Goal: Check status: Check status

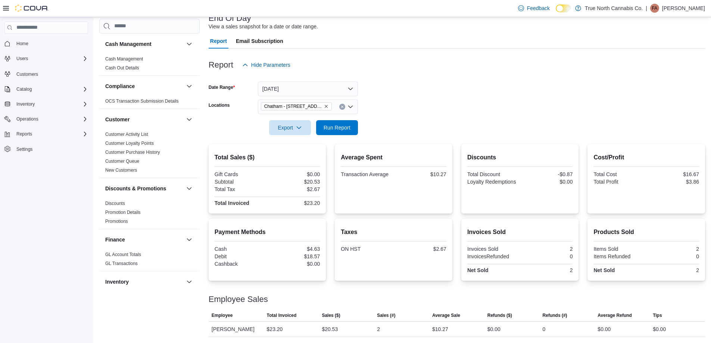
scroll to position [463, 0]
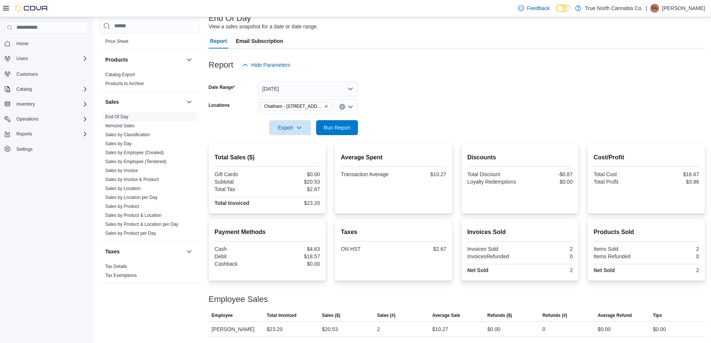
click at [388, 91] on form "Date Range [DATE] Locations [GEOGRAPHIC_DATA] - [STREET_ADDRESS] Export Run Rep…" at bounding box center [457, 103] width 496 height 63
click at [344, 133] on span "Run Report" at bounding box center [337, 127] width 33 height 15
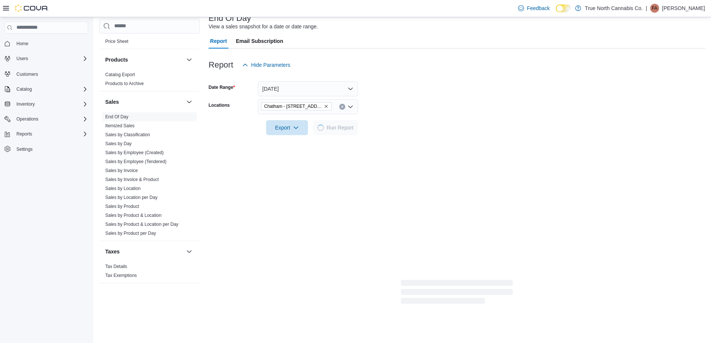
click at [412, 108] on form "Date Range [DATE] Locations [GEOGRAPHIC_DATA] - [STREET_ADDRESS] Export Run Rep…" at bounding box center [457, 103] width 496 height 63
click at [411, 119] on div at bounding box center [457, 117] width 496 height 6
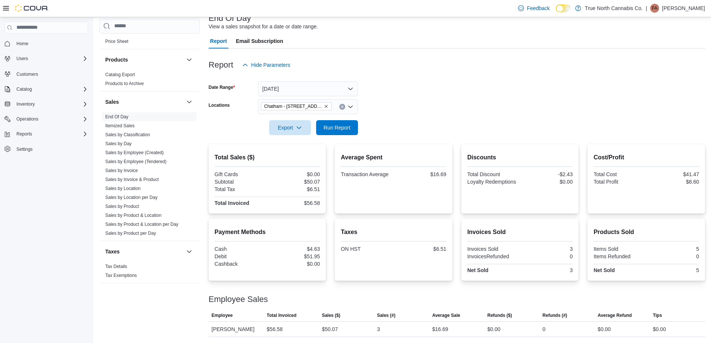
click at [409, 115] on div at bounding box center [457, 117] width 496 height 6
click at [344, 107] on button "Clear input" at bounding box center [342, 107] width 6 height 6
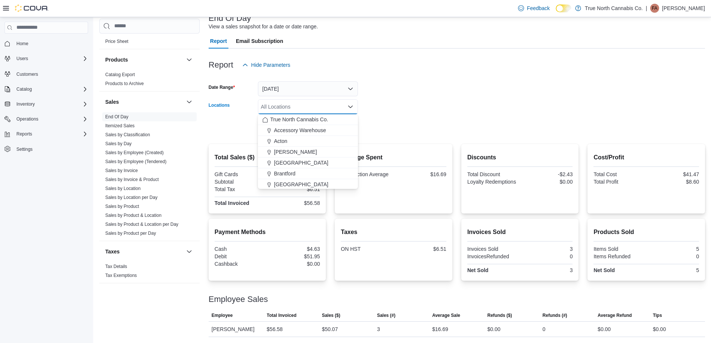
click at [343, 106] on div "All Locations Combo box. Selected. Combo box input. All Locations. Type some te…" at bounding box center [308, 106] width 100 height 15
click at [320, 172] on span "Chatham [PERSON_NAME] Ave" at bounding box center [312, 174] width 76 height 7
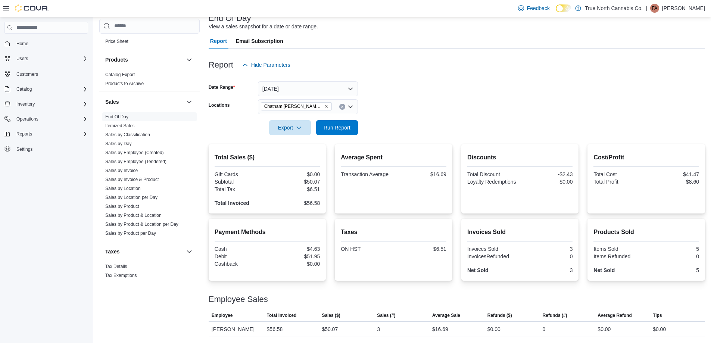
drag, startPoint x: 397, startPoint y: 116, endPoint x: 361, endPoint y: 128, distance: 37.4
click at [392, 120] on div at bounding box center [457, 117] width 496 height 6
click at [352, 129] on span "Run Report" at bounding box center [337, 127] width 33 height 15
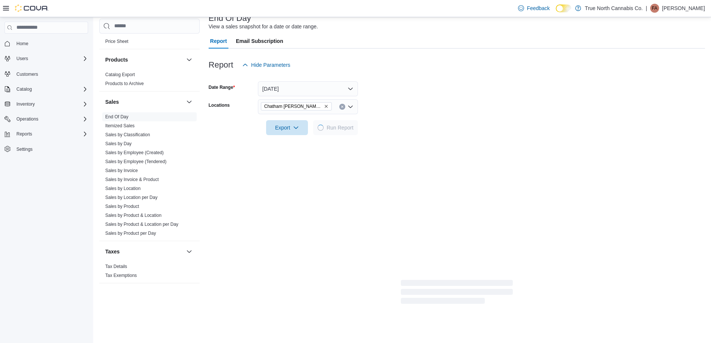
click at [419, 111] on form "Date Range [DATE] Locations [GEOGRAPHIC_DATA] [PERSON_NAME] Ave Export Run Repo…" at bounding box center [457, 103] width 496 height 63
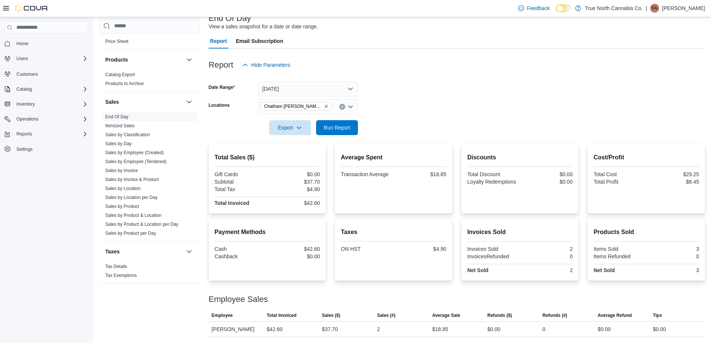
click at [342, 106] on icon "Clear input" at bounding box center [342, 106] width 3 height 3
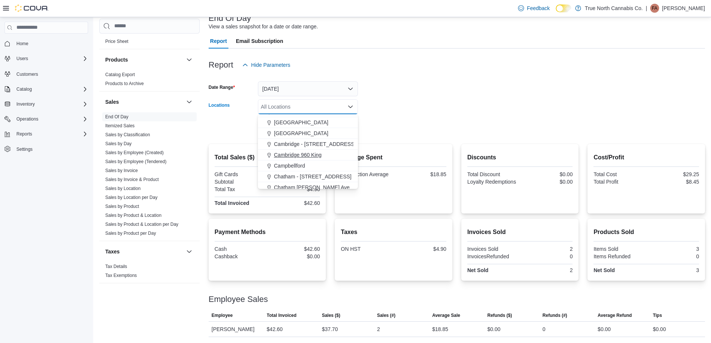
scroll to position [75, 0]
click at [317, 164] on span "Chatham - [STREET_ADDRESS]" at bounding box center [313, 163] width 78 height 7
click at [389, 116] on div at bounding box center [457, 117] width 496 height 6
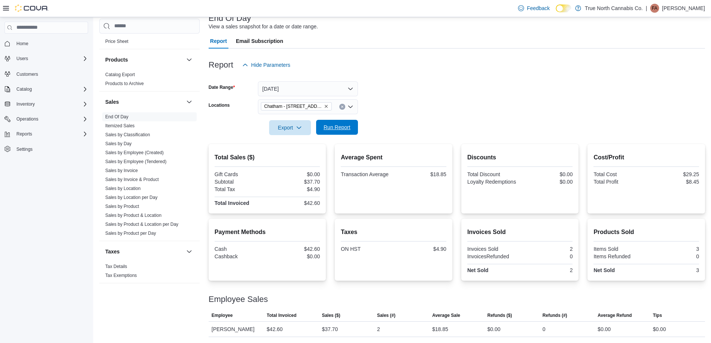
click at [346, 126] on span "Run Report" at bounding box center [337, 127] width 27 height 7
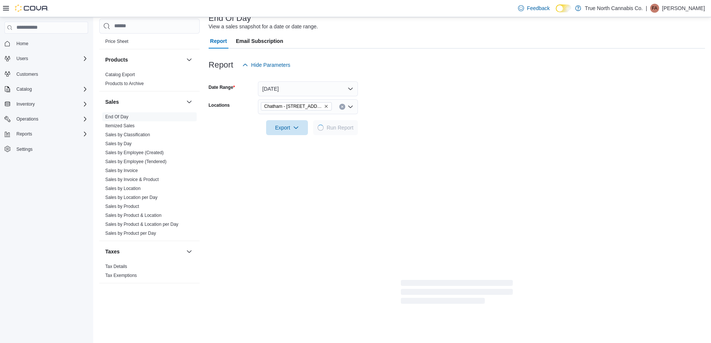
click at [438, 100] on form "Date Range [DATE] Locations [GEOGRAPHIC_DATA] - [STREET_ADDRESS] Export Run Rep…" at bounding box center [457, 103] width 496 height 63
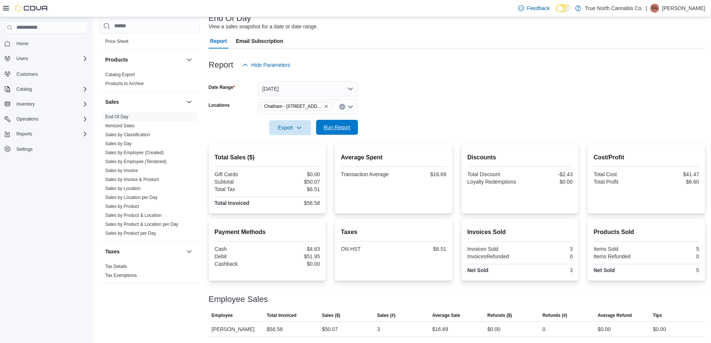
click at [340, 127] on span "Run Report" at bounding box center [337, 127] width 27 height 7
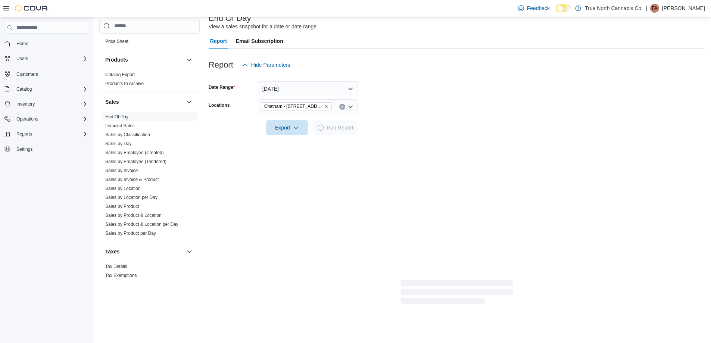
click at [410, 106] on form "Date Range [DATE] Locations [GEOGRAPHIC_DATA] - [STREET_ADDRESS] Export Run Rep…" at bounding box center [457, 103] width 496 height 63
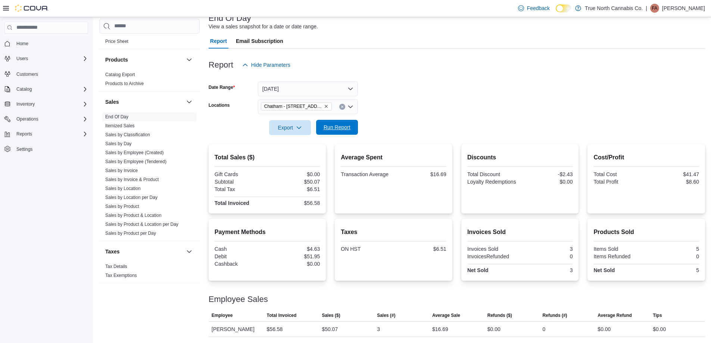
click at [332, 130] on span "Run Report" at bounding box center [337, 127] width 27 height 7
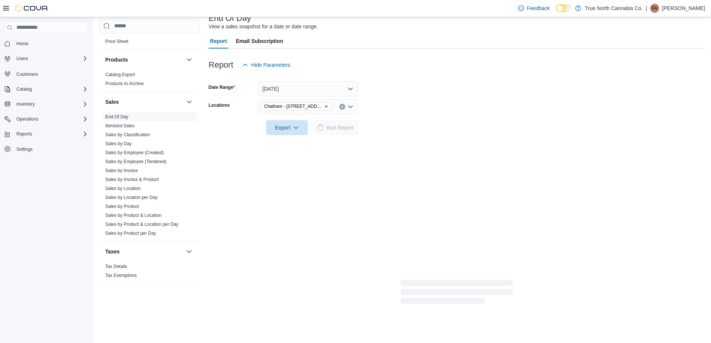
click at [421, 121] on form "Date Range [DATE] Locations [GEOGRAPHIC_DATA] - [STREET_ADDRESS] Export Run Rep…" at bounding box center [457, 103] width 496 height 63
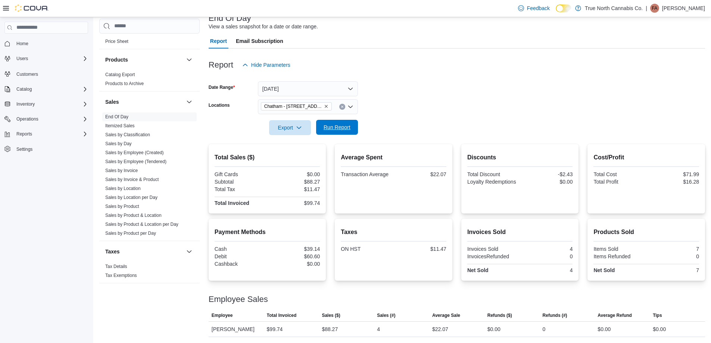
click at [339, 132] on span "Run Report" at bounding box center [337, 127] width 33 height 15
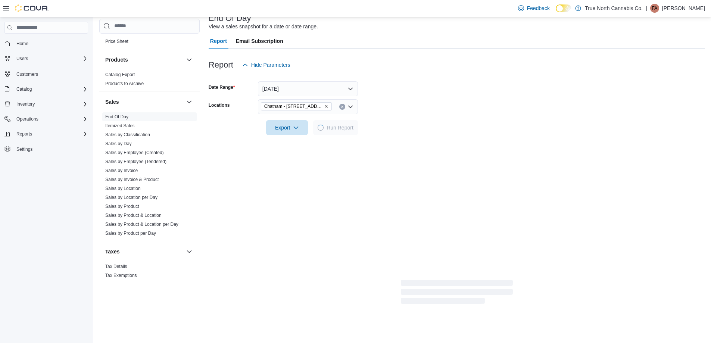
click at [402, 111] on form "Date Range [DATE] Locations [GEOGRAPHIC_DATA] - [STREET_ADDRESS] Export Run Rep…" at bounding box center [457, 103] width 496 height 63
